Goal: Check status: Check status

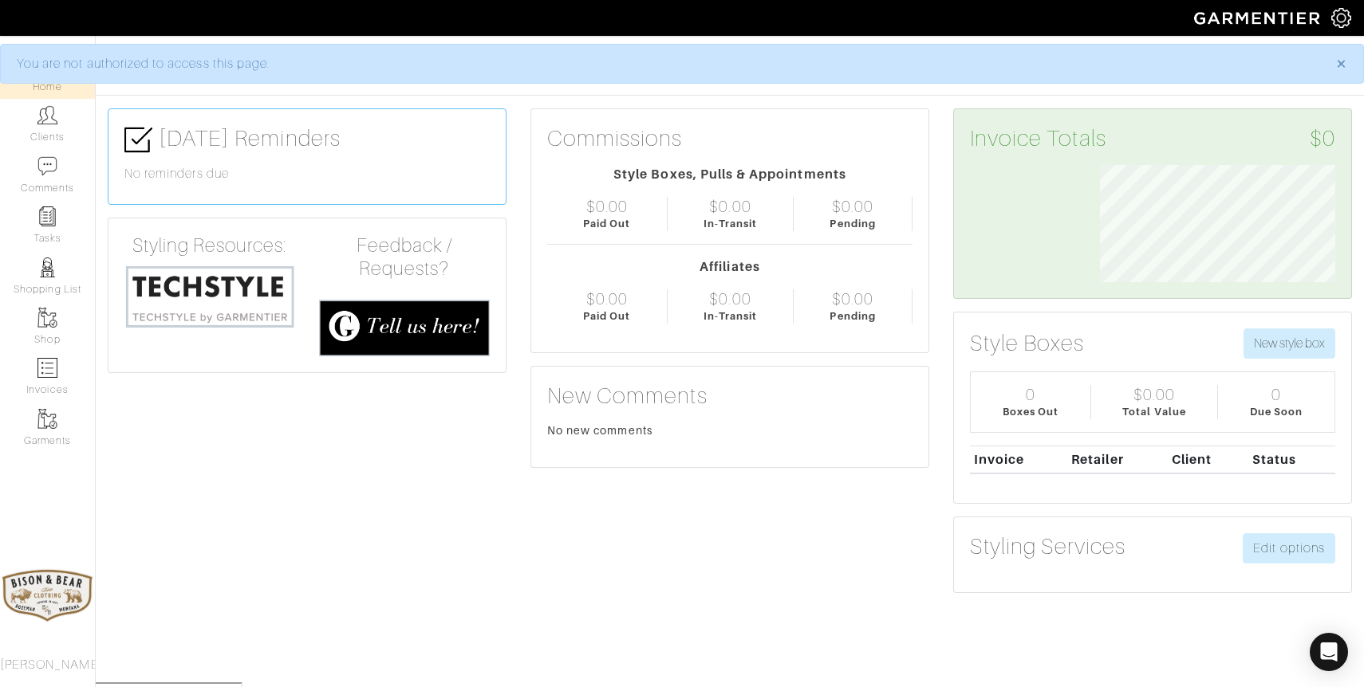
scroll to position [117, 259]
click at [59, 117] on link "Clients" at bounding box center [47, 124] width 95 height 50
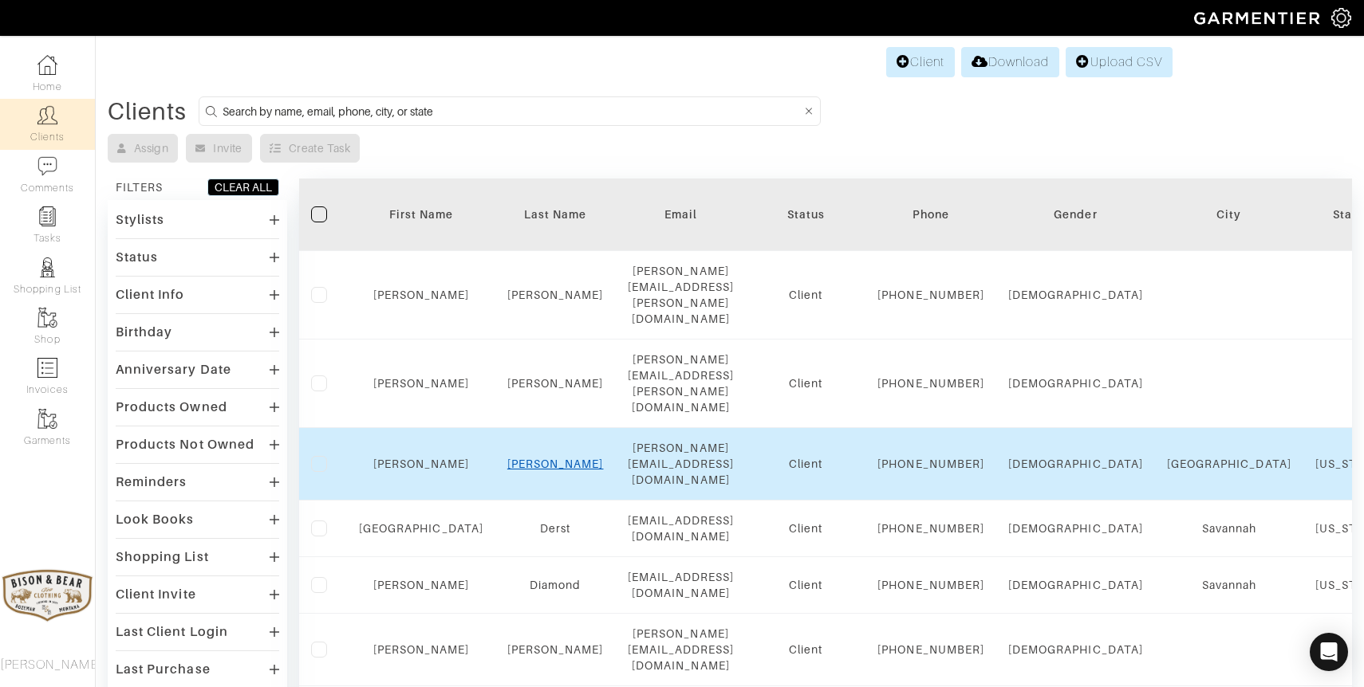
click at [526, 458] on link "Dawkins" at bounding box center [555, 464] width 97 height 13
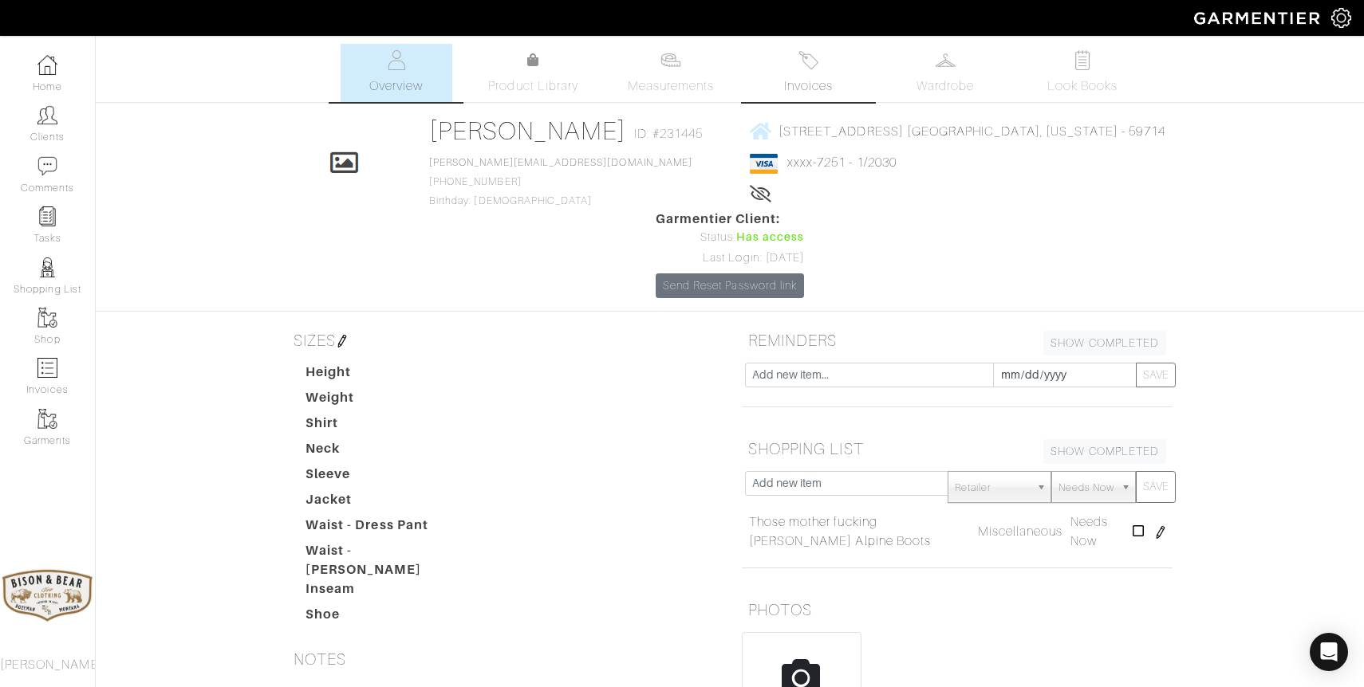
click at [817, 60] on img at bounding box center [808, 60] width 20 height 20
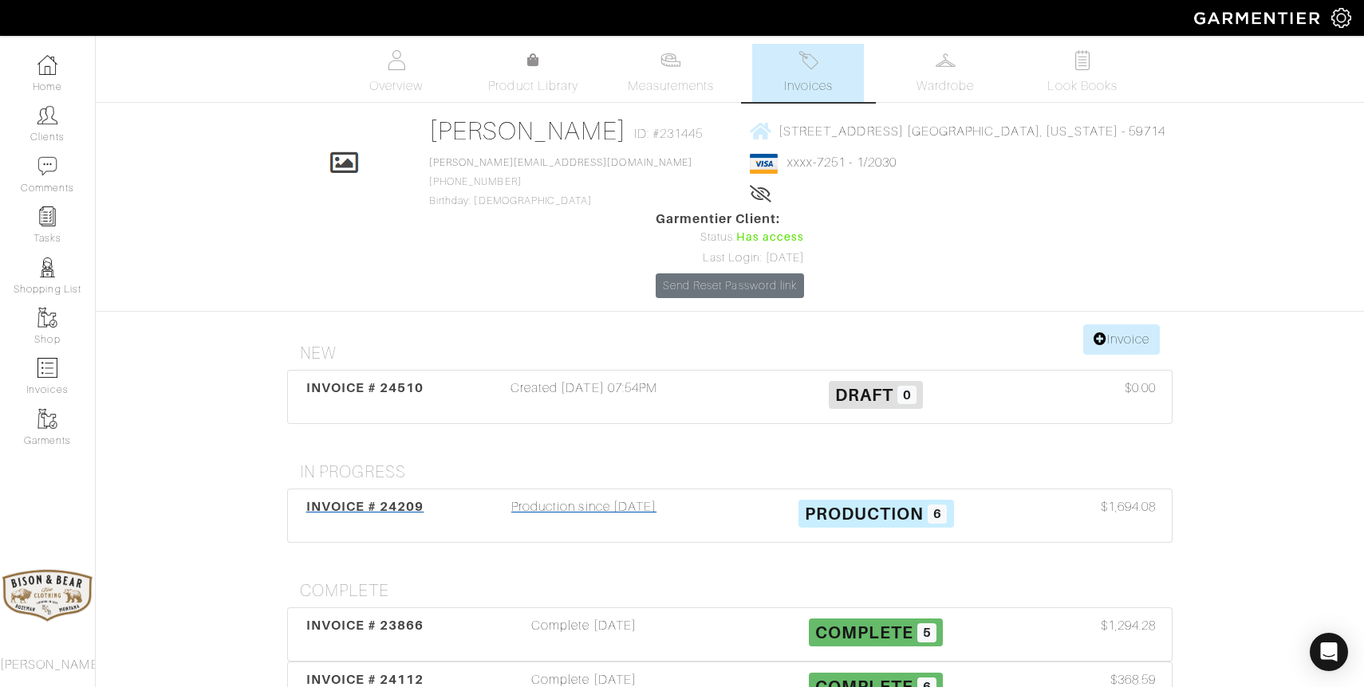
click at [581, 498] on div "Production since [DATE]" at bounding box center [584, 516] width 292 height 37
